Goal: Use online tool/utility: Use online tool/utility

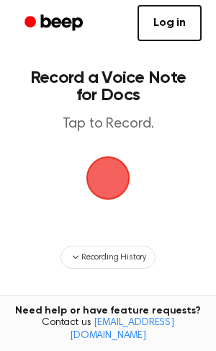
click at [114, 164] on span "button" at bounding box center [108, 178] width 40 height 40
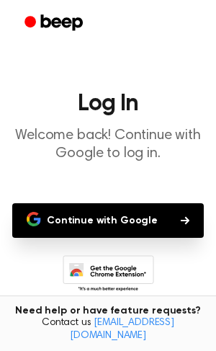
click at [111, 215] on button "Continue with Google" at bounding box center [108, 220] width 192 height 35
click at [55, 32] on icon "Beep" at bounding box center [54, 22] width 61 height 21
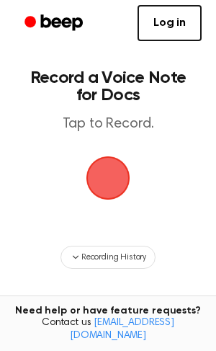
click at [105, 184] on span "button" at bounding box center [108, 178] width 81 height 81
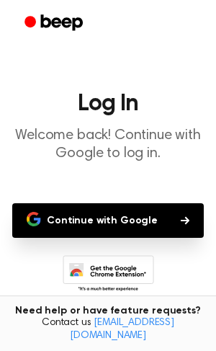
click at [131, 225] on button "Continue with Google" at bounding box center [108, 220] width 192 height 35
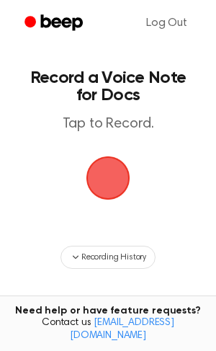
click at [106, 183] on span "button" at bounding box center [108, 178] width 81 height 81
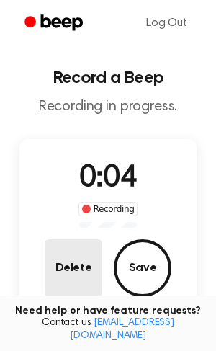
click at [80, 269] on button "Delete" at bounding box center [74, 268] width 58 height 58
